Goal: Information Seeking & Learning: Understand process/instructions

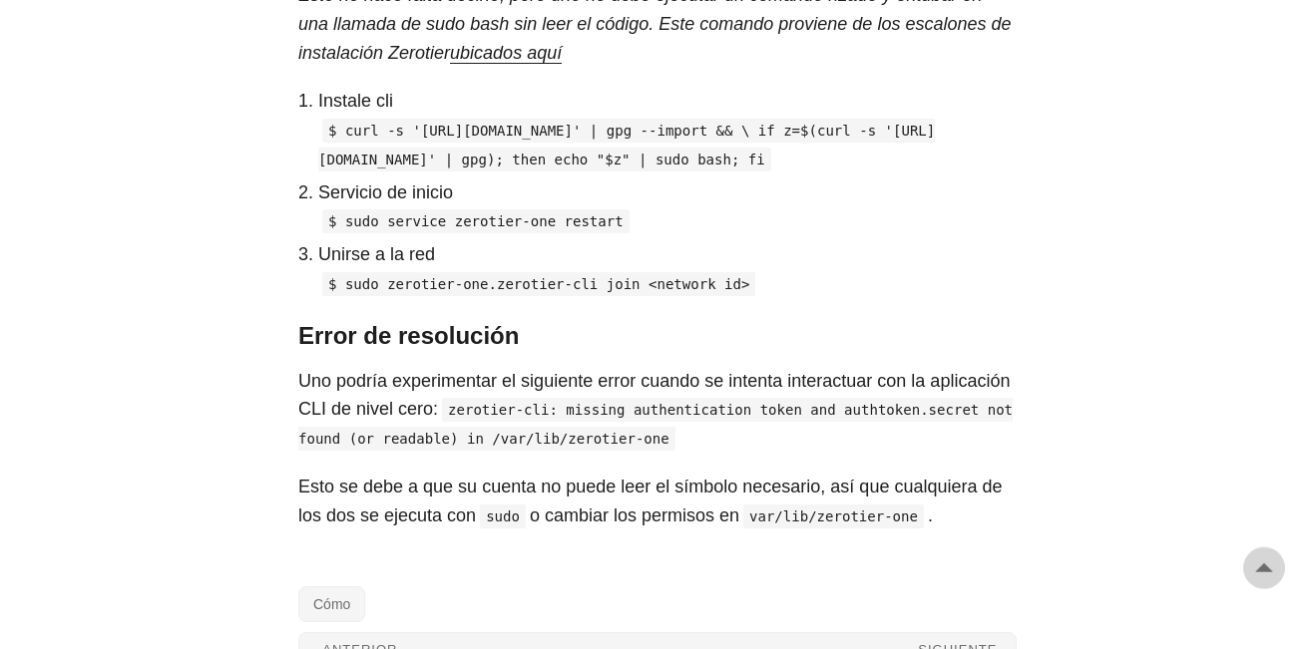
scroll to position [1652, 0]
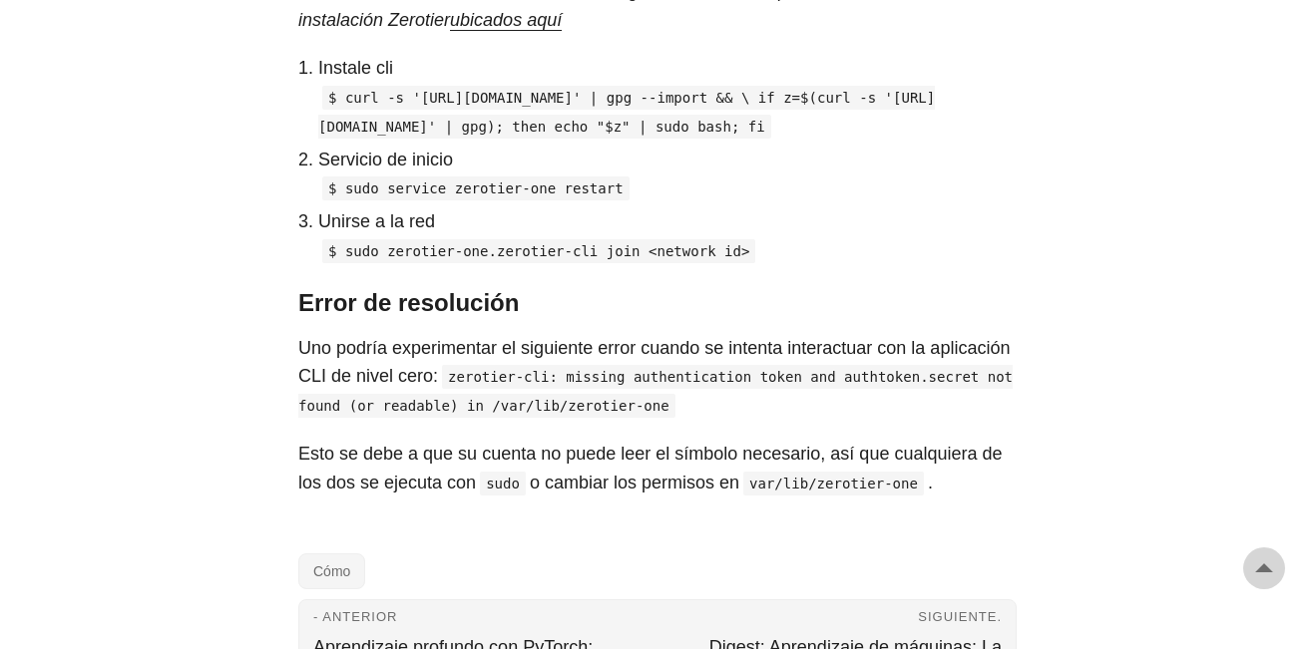
drag, startPoint x: 858, startPoint y: 164, endPoint x: 261, endPoint y: 97, distance: 600.2
copy code "$ curl -s '[URL][DOMAIN_NAME]' | gpg --import && \ if z=$(curl -s '[URL][DOMAIN…"
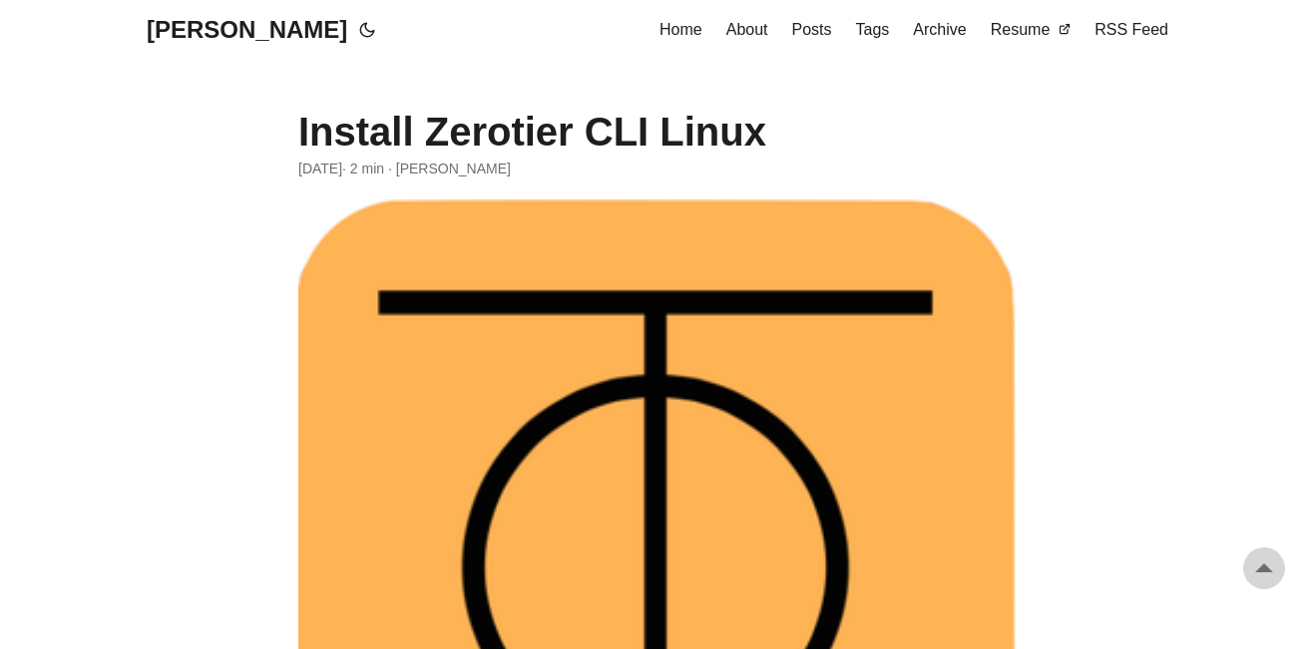
scroll to position [1652, 0]
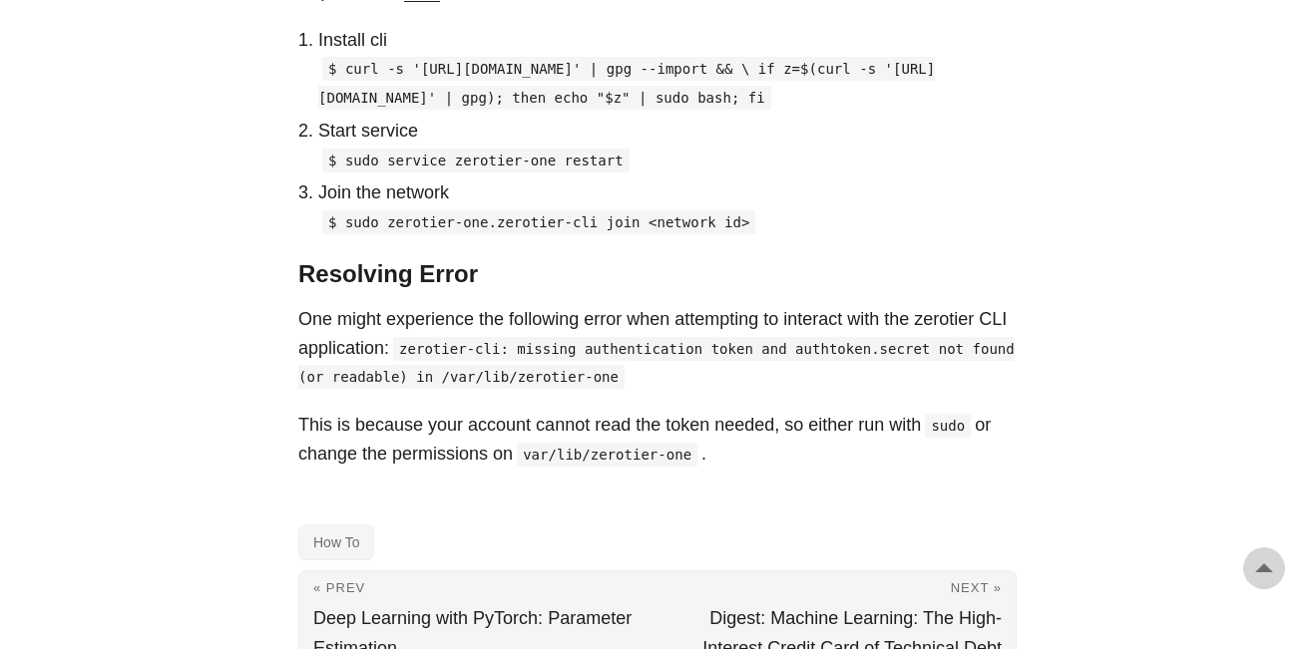
drag, startPoint x: 852, startPoint y: 126, endPoint x: 341, endPoint y: 78, distance: 513.0
click at [341, 78] on p "$ curl -s '[URL][DOMAIN_NAME]' | gpg --import && \ if z=$(curl -s '[URL][DOMAIN…" at bounding box center [667, 83] width 698 height 58
copy code "curl -s '[URL][DOMAIN_NAME]' | gpg --import && \ if z=$(curl -s '[URL][DOMAIN_N…"
